Goal: Communication & Community: Answer question/provide support

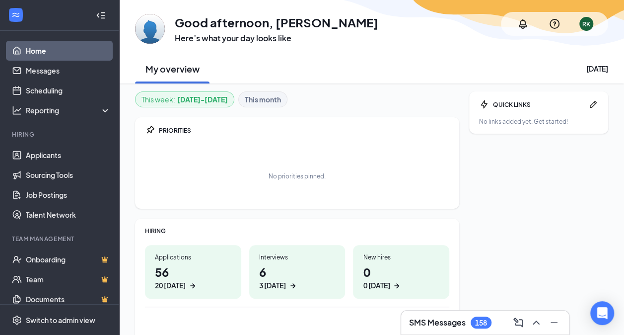
click at [440, 323] on h3 "SMS Messages" at bounding box center [437, 322] width 57 height 11
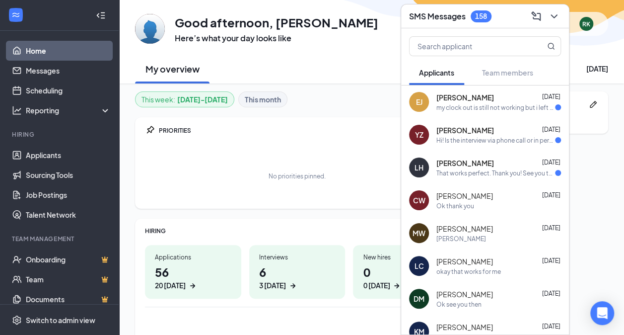
click at [495, 105] on div "my clock out is still not working but i left at 7:28" at bounding box center [496, 107] width 119 height 8
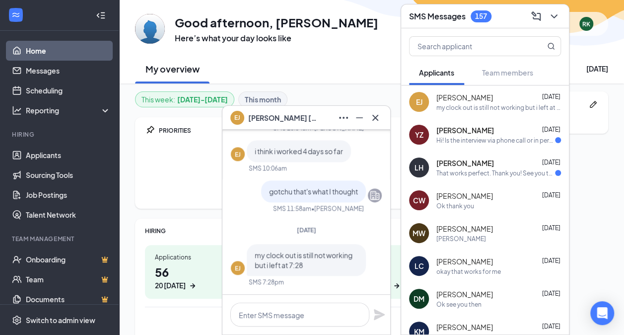
click at [458, 137] on div "Hi! Is the interview via phone call or in person?" at bounding box center [496, 140] width 119 height 8
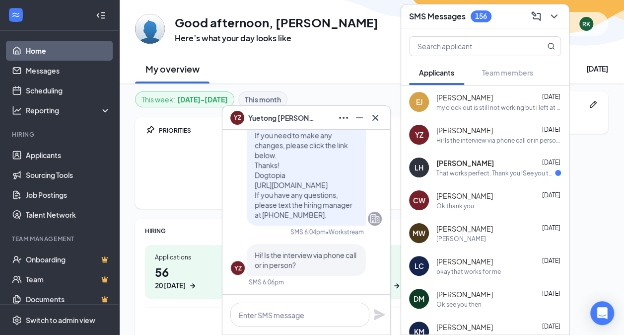
scroll to position [-380, 0]
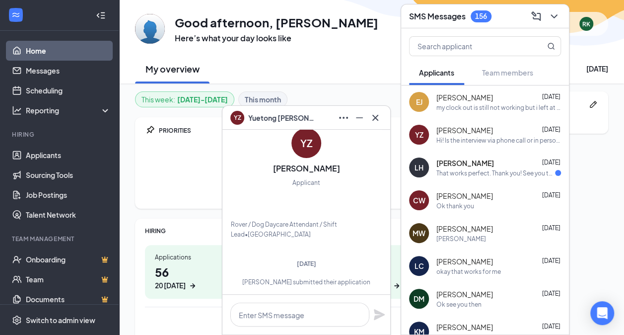
click at [450, 163] on span "[PERSON_NAME]" at bounding box center [466, 163] width 58 height 10
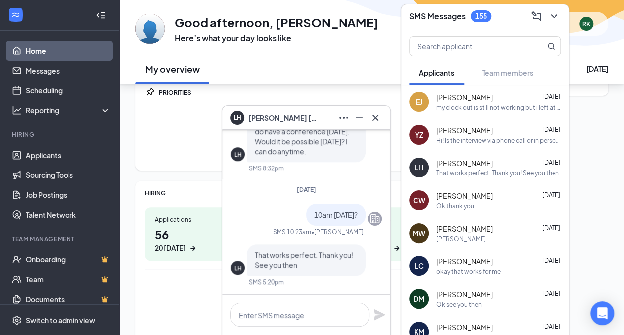
scroll to position [85, 0]
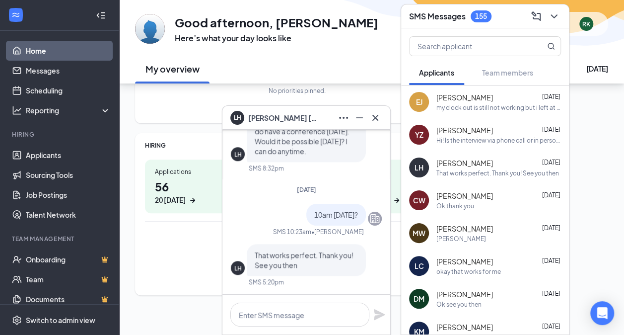
click at [460, 202] on div "Ok thank you" at bounding box center [456, 206] width 38 height 8
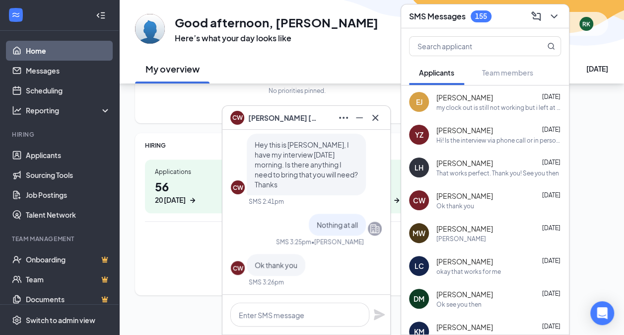
click at [461, 223] on div "MW [PERSON_NAME] [DATE] [PERSON_NAME]" at bounding box center [485, 233] width 168 height 33
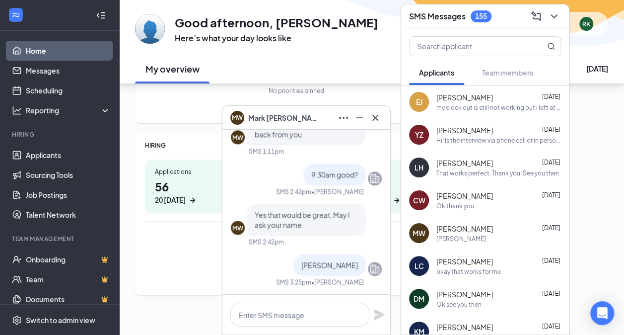
click at [457, 267] on div "okay that works for me" at bounding box center [469, 271] width 65 height 8
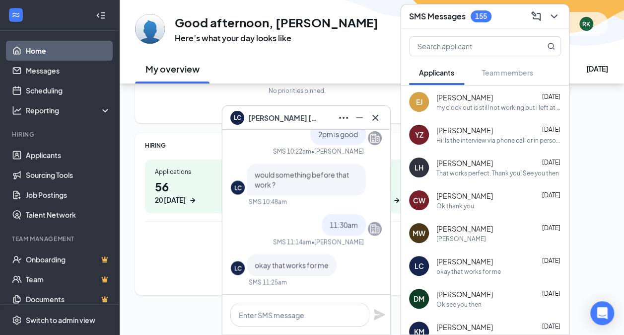
scroll to position [99, 0]
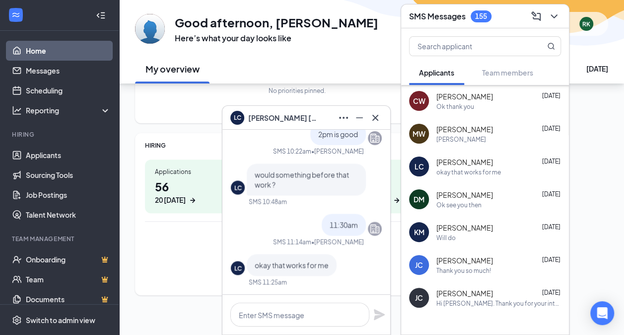
click at [467, 229] on span "[PERSON_NAME]" at bounding box center [465, 228] width 57 height 10
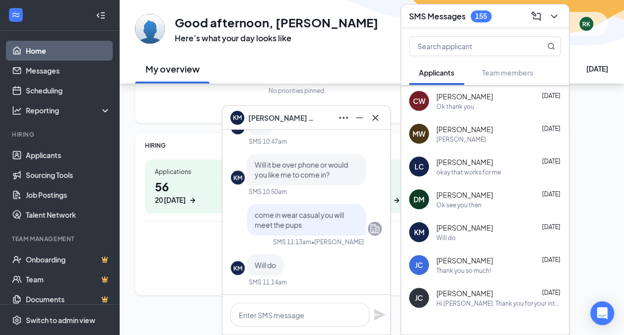
click at [461, 256] on span "[PERSON_NAME]" at bounding box center [465, 260] width 57 height 10
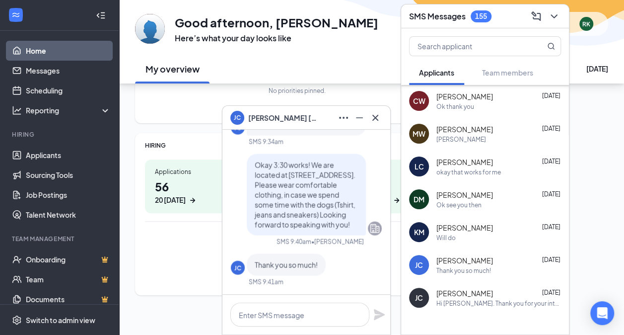
click at [440, 291] on span "[PERSON_NAME]" at bounding box center [465, 293] width 57 height 10
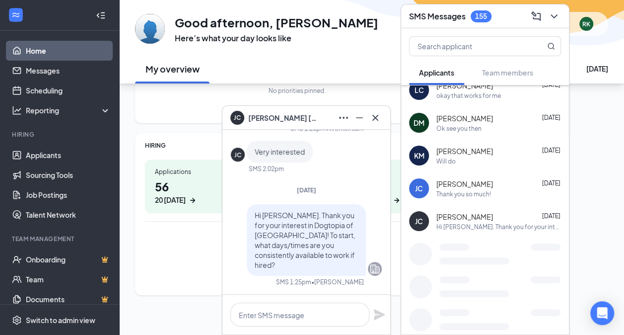
scroll to position [178, 0]
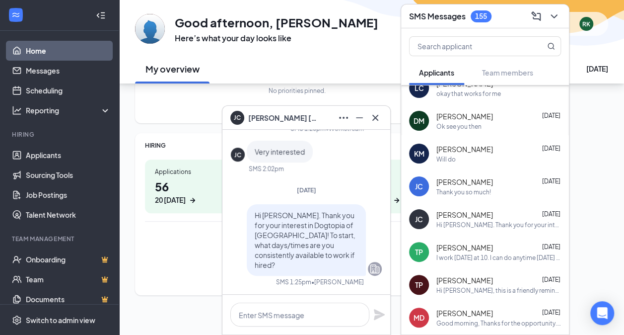
click at [476, 250] on div "[PERSON_NAME] [DATE]" at bounding box center [499, 247] width 125 height 10
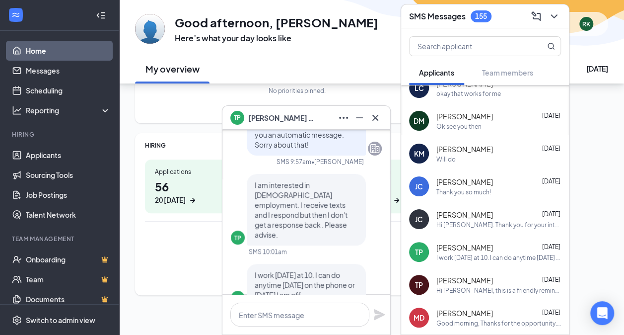
scroll to position [-50, 0]
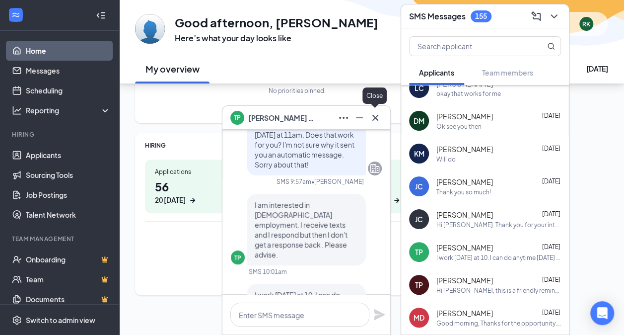
click at [373, 117] on icon "Cross" at bounding box center [376, 118] width 12 height 12
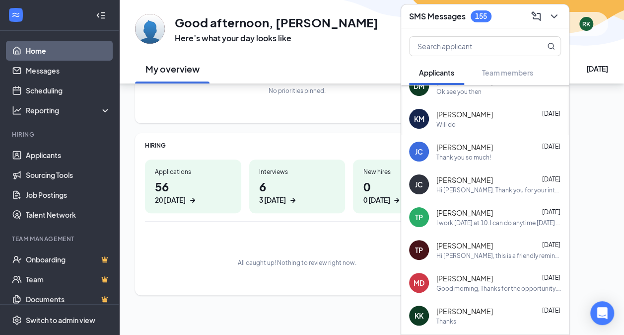
scroll to position [227, 0]
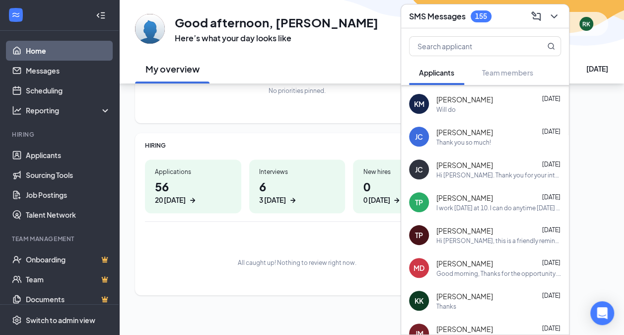
click at [482, 267] on div "[PERSON_NAME] [DATE]" at bounding box center [499, 263] width 125 height 10
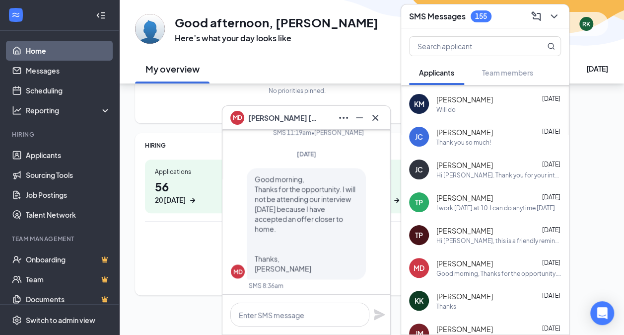
scroll to position [0, 0]
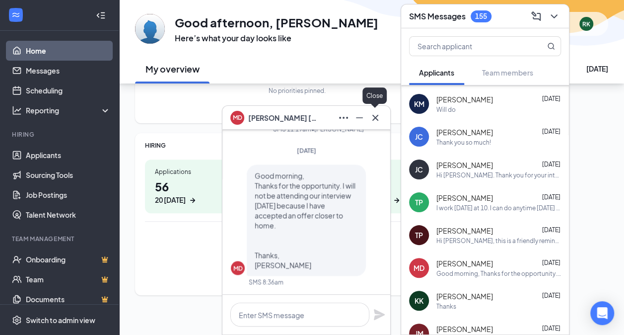
click at [377, 115] on icon "Cross" at bounding box center [376, 118] width 12 height 12
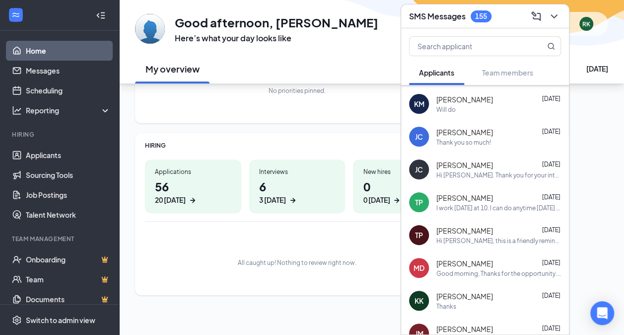
click at [467, 292] on span "[PERSON_NAME]" at bounding box center [465, 296] width 57 height 10
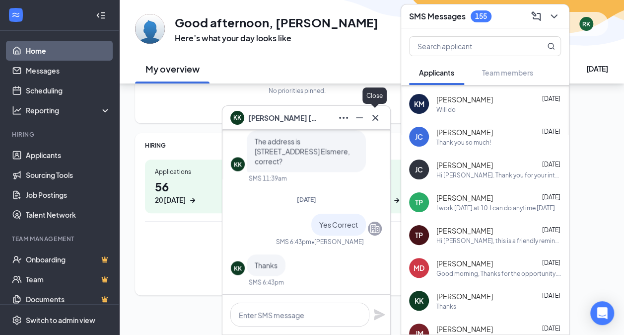
click at [376, 113] on icon "Cross" at bounding box center [376, 118] width 12 height 12
